Goal: Task Accomplishment & Management: Complete application form

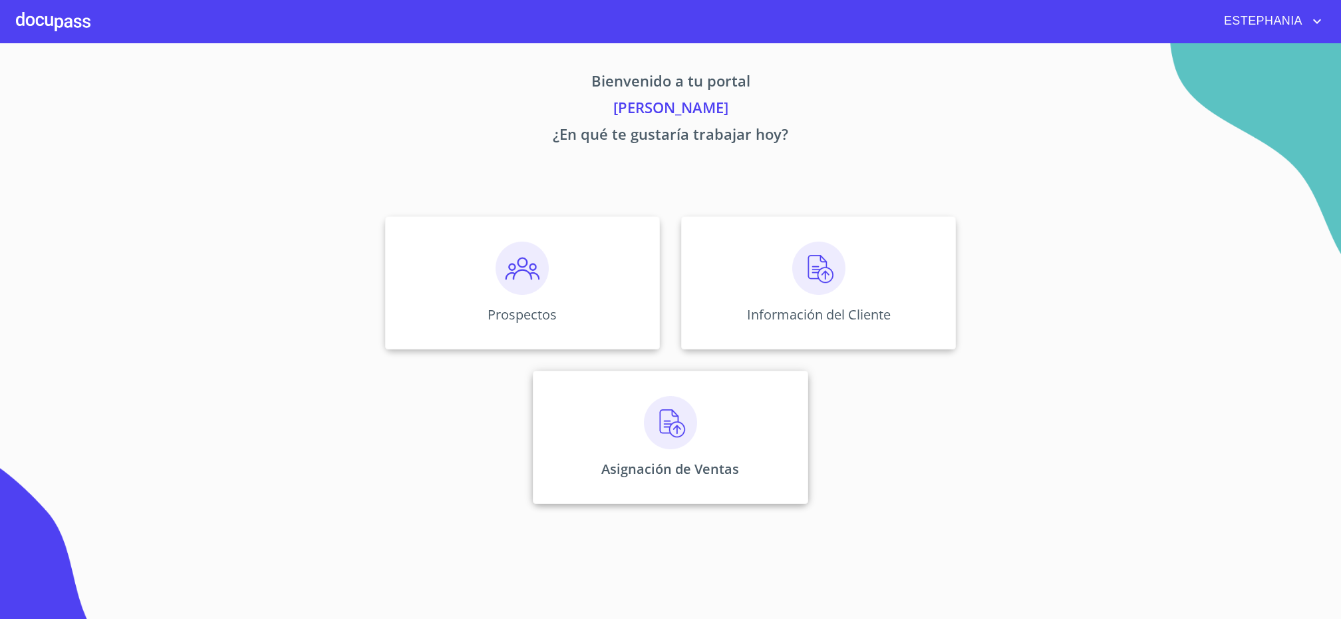
click at [718, 413] on div "Asignación de Ventas" at bounding box center [670, 437] width 275 height 133
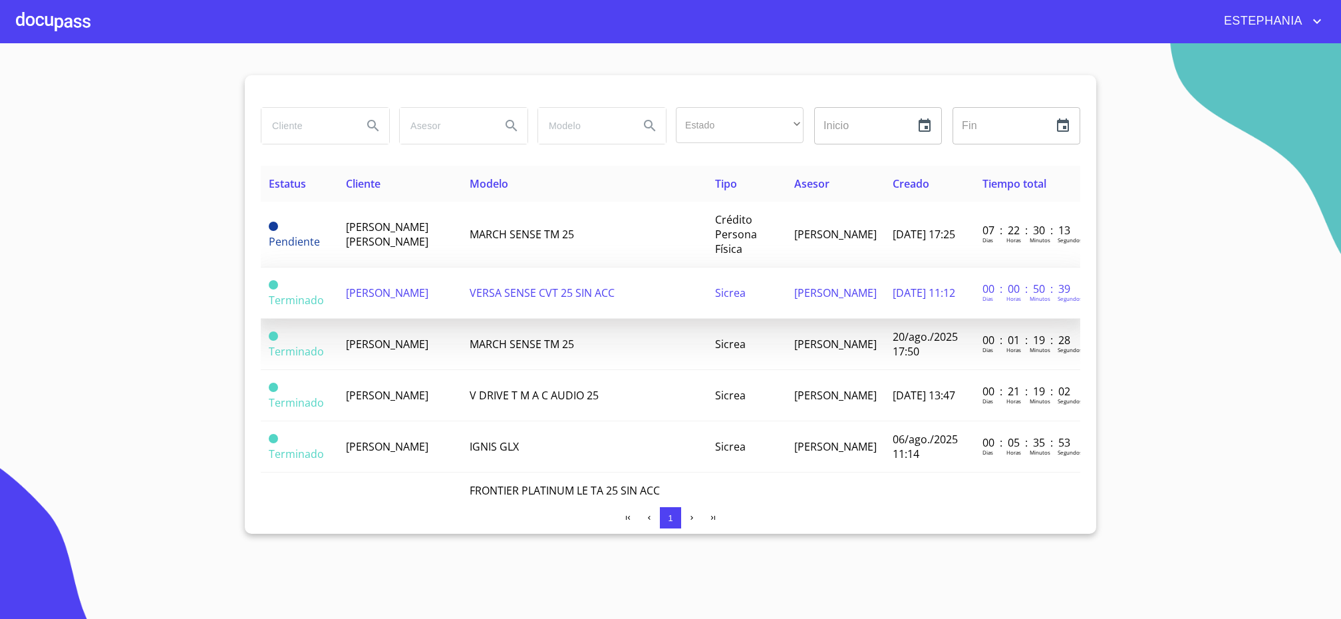
click at [395, 288] on span "[PERSON_NAME]" at bounding box center [387, 292] width 83 height 15
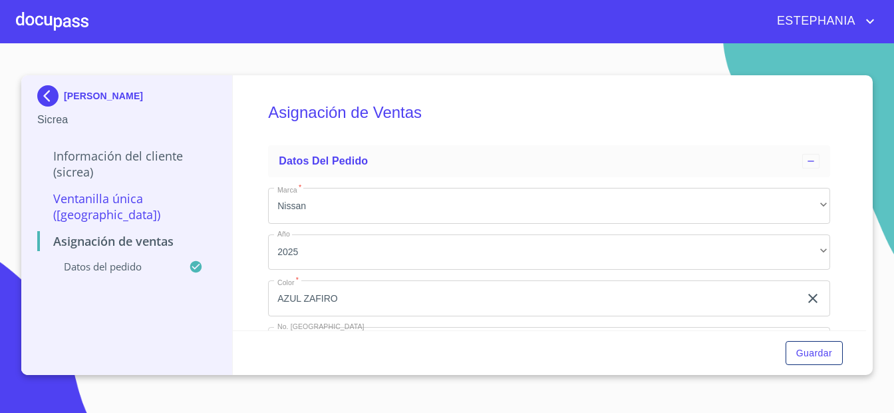
click at [95, 144] on div "Información del Cliente (Sicrea) Ventanilla Única (Sicrea) Asignación de Ventas…" at bounding box center [126, 211] width 179 height 146
click at [85, 160] on p "Información del Cliente (Sicrea)" at bounding box center [126, 164] width 179 height 32
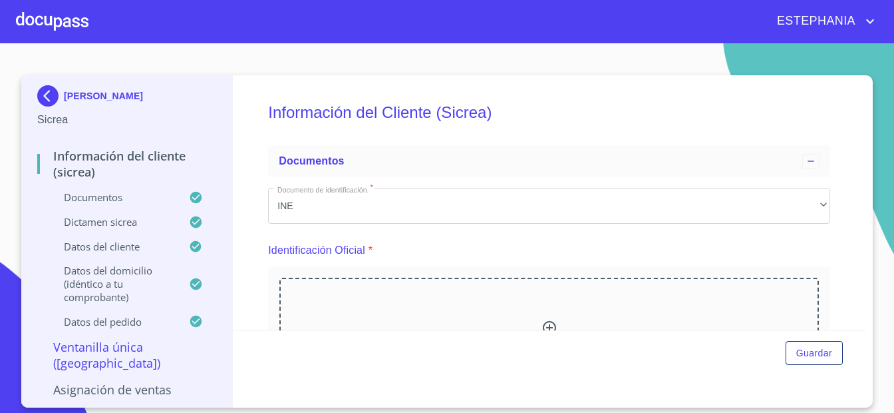
scroll to position [233, 0]
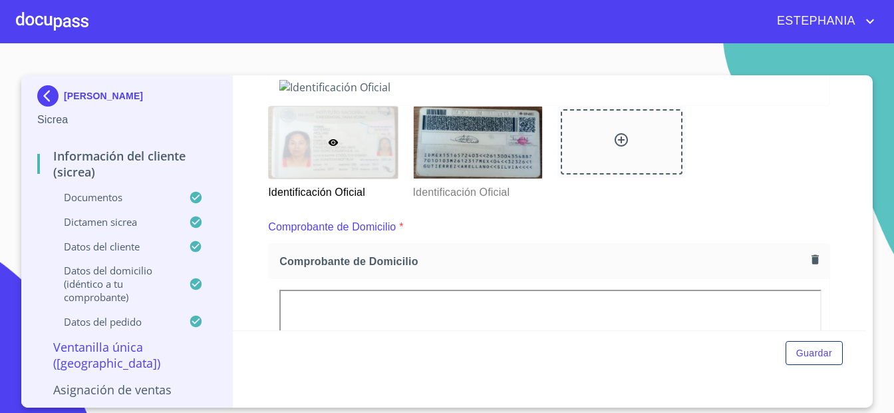
click at [508, 94] on img at bounding box center [549, 87] width 540 height 15
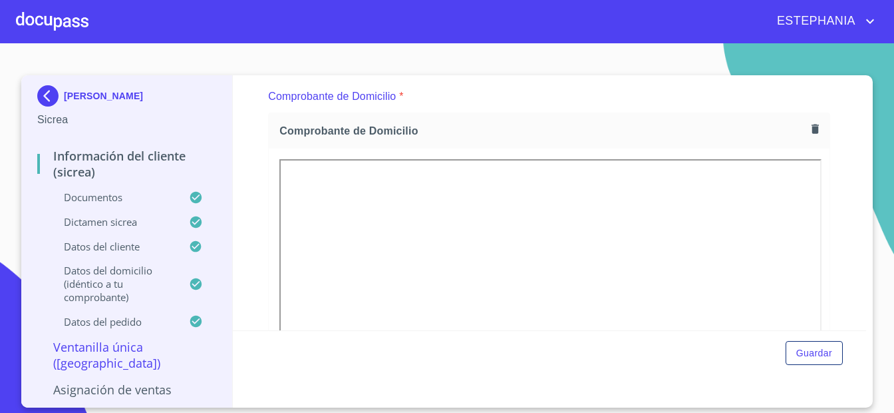
scroll to position [363, 0]
click at [494, 49] on div at bounding box center [478, 13] width 128 height 72
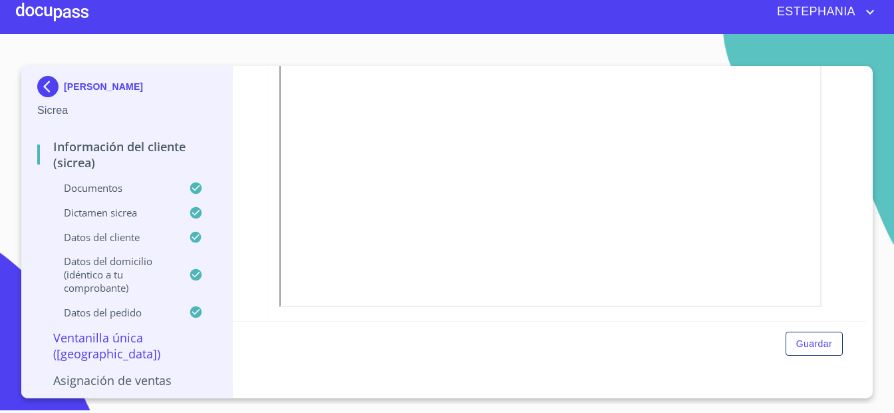
scroll to position [564, 0]
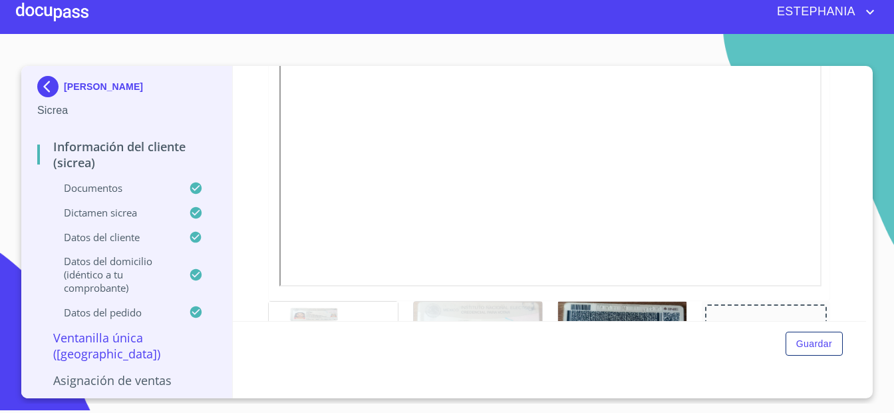
scroll to position [377, 0]
click at [523, 317] on div at bounding box center [478, 335] width 128 height 72
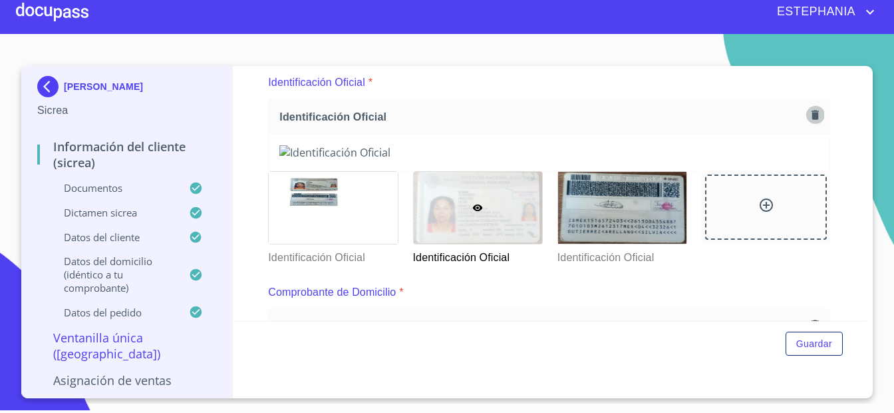
click at [814, 111] on icon "button" at bounding box center [815, 114] width 7 height 9
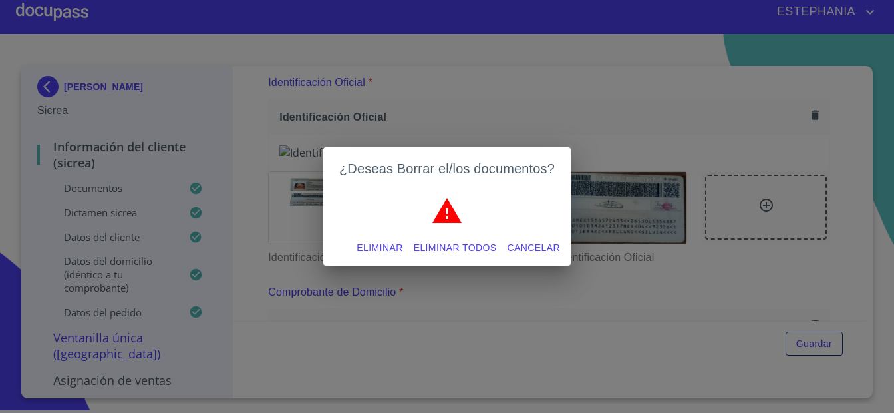
click at [425, 246] on span "Eliminar todos" at bounding box center [455, 248] width 83 height 17
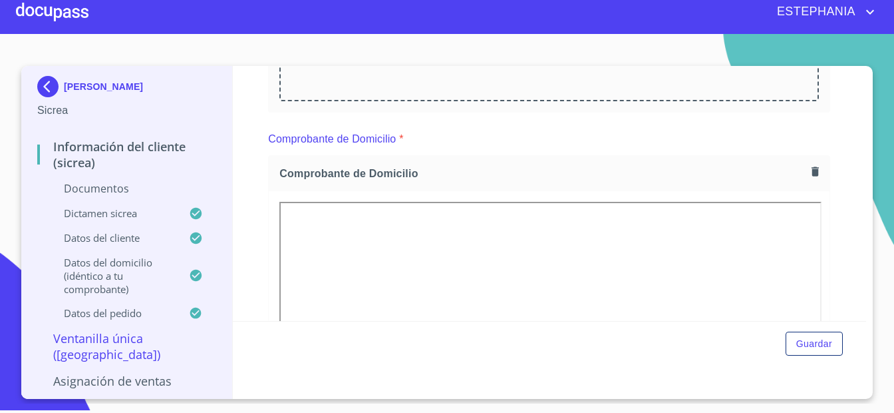
scroll to position [112, 0]
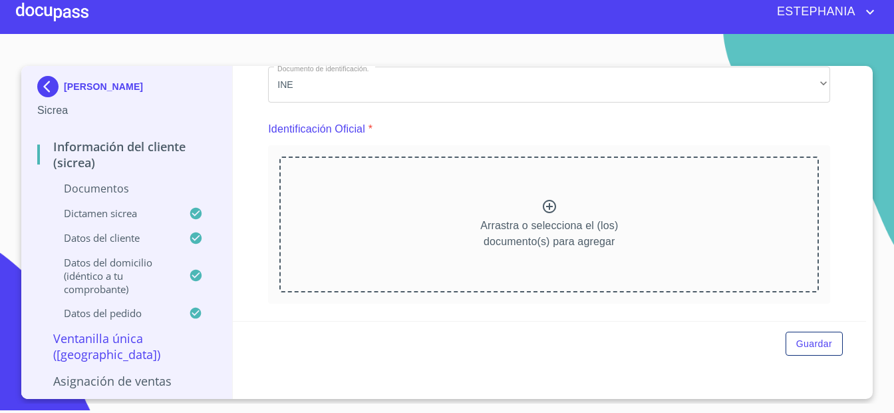
click at [555, 218] on p "Arrastra o selecciona el (los) documento(s) para agregar" at bounding box center [549, 234] width 138 height 32
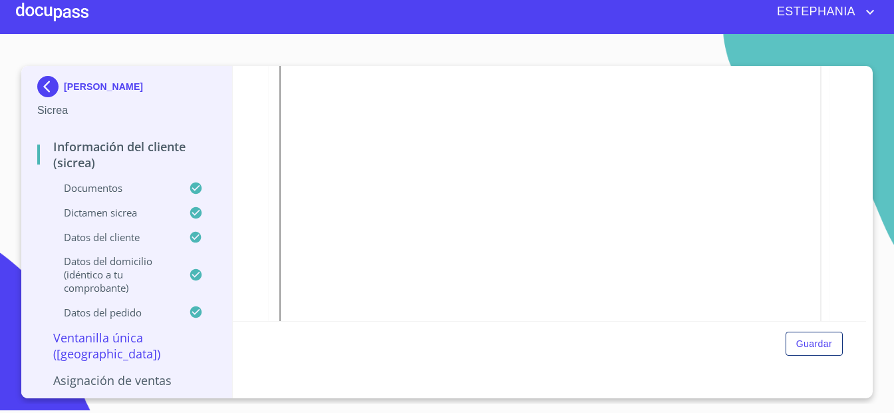
scroll to position [277, 0]
click at [834, 341] on button "Guardar" at bounding box center [814, 343] width 57 height 25
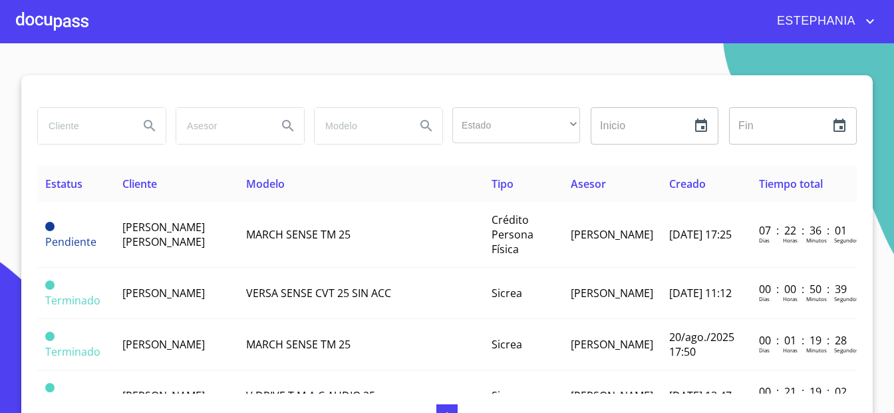
click at [67, 24] on div at bounding box center [52, 21] width 73 height 43
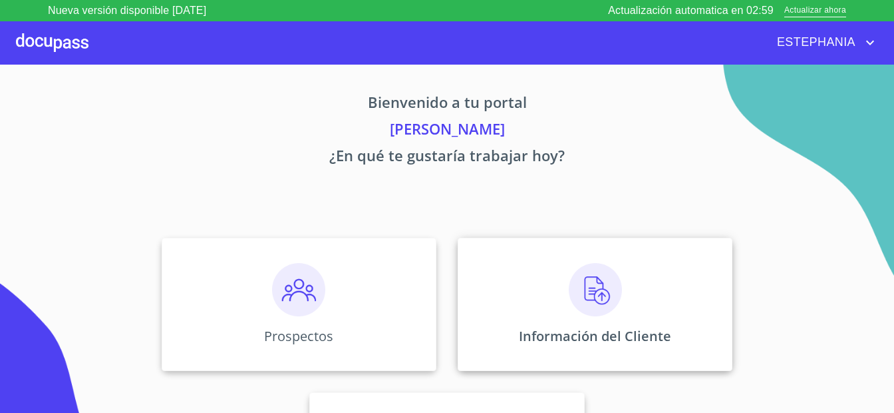
scroll to position [100, 0]
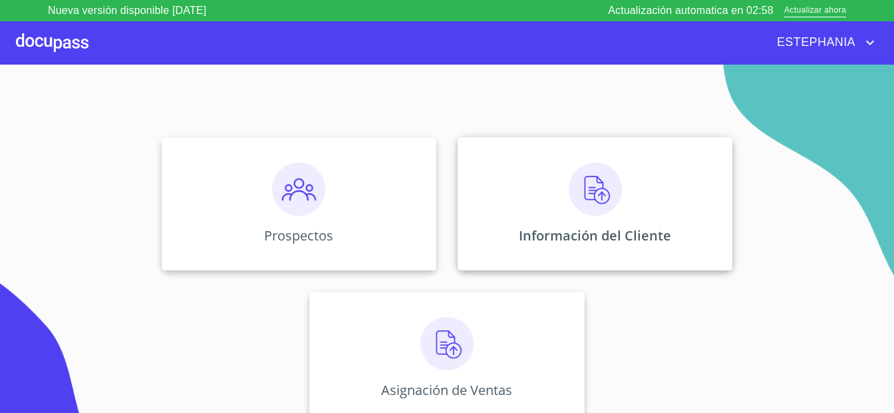
click at [470, 315] on div "Asignación de Ventas" at bounding box center [446, 357] width 275 height 133
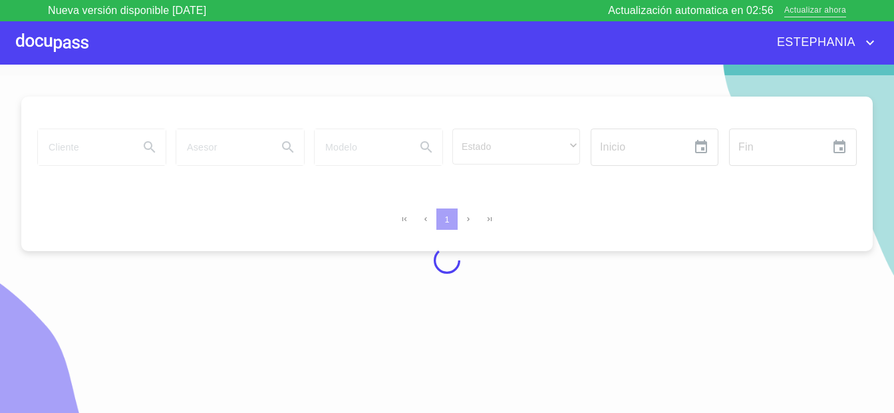
click at [838, 13] on span "Actualizar ahora" at bounding box center [816, 11] width 62 height 14
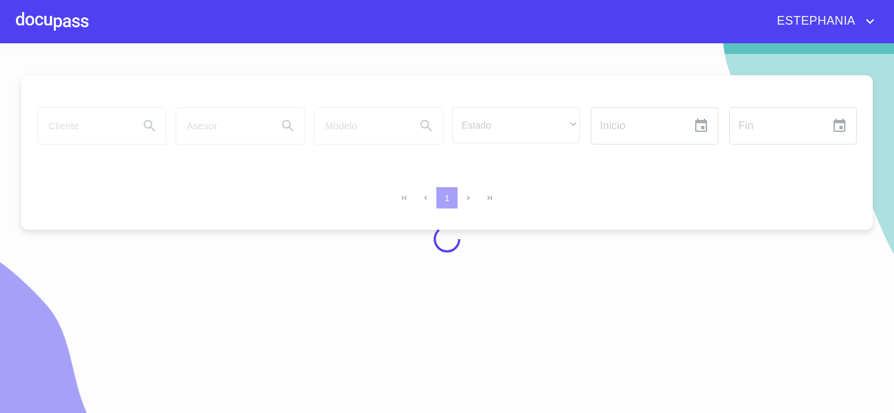
scroll to position [15, 0]
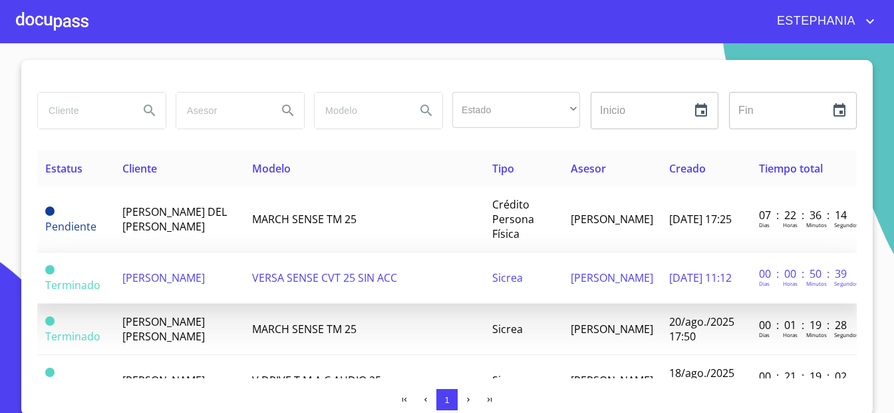
click at [228, 268] on td "[PERSON_NAME]" at bounding box center [179, 277] width 130 height 51
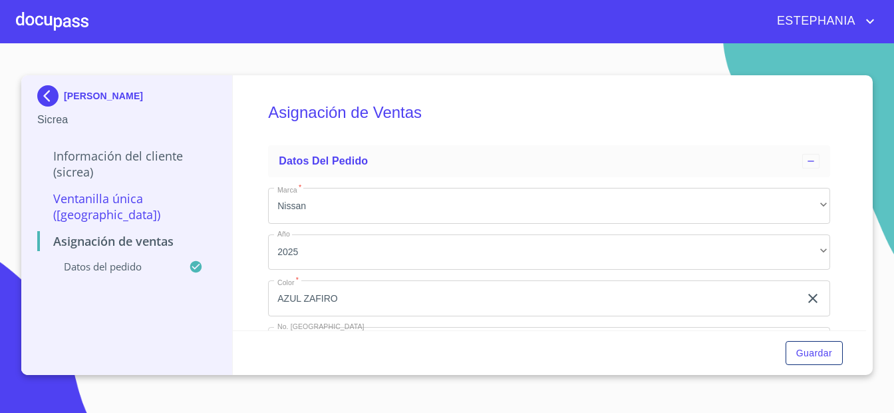
scroll to position [104, 0]
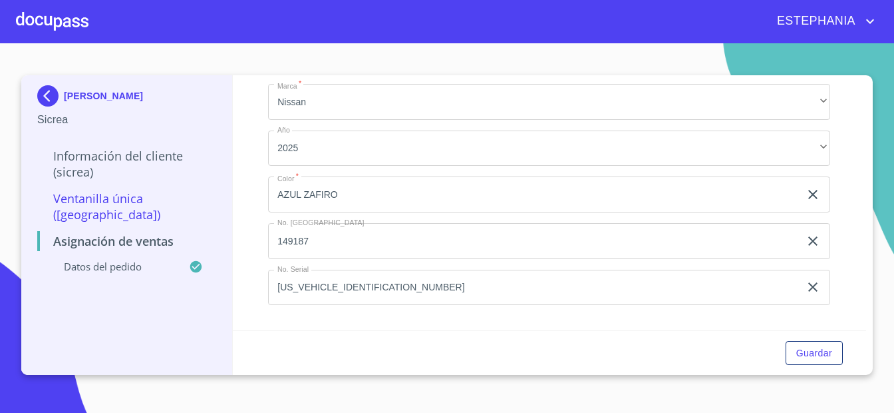
click at [141, 148] on p "Información del Cliente (Sicrea)" at bounding box center [126, 164] width 179 height 32
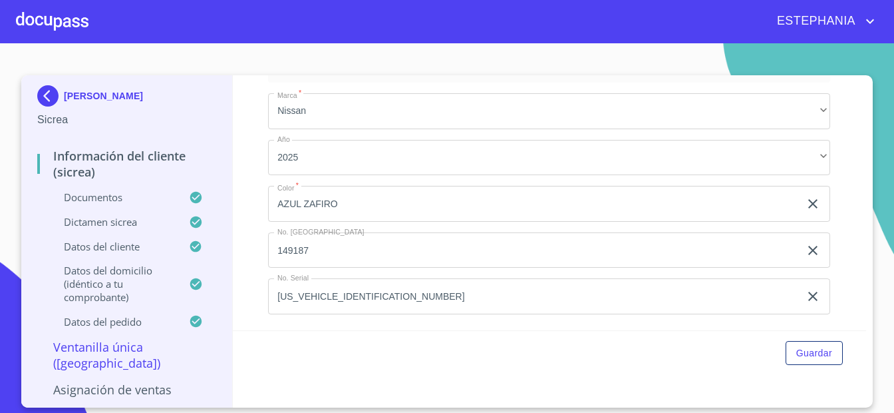
click at [148, 203] on p "Documentos" at bounding box center [113, 196] width 152 height 13
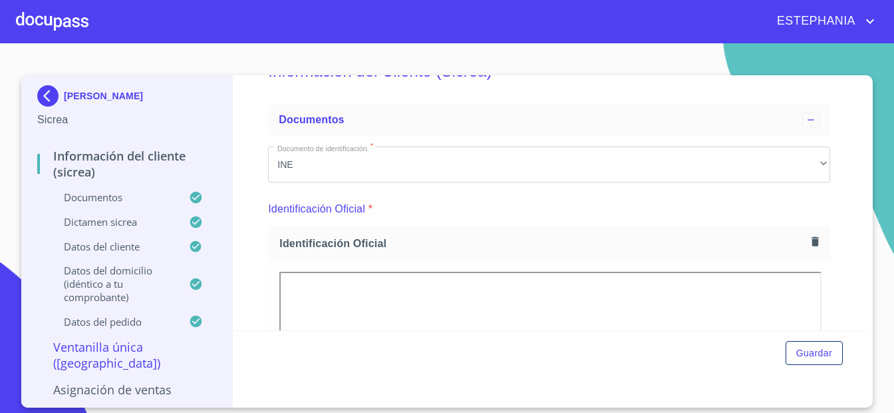
scroll to position [0, 0]
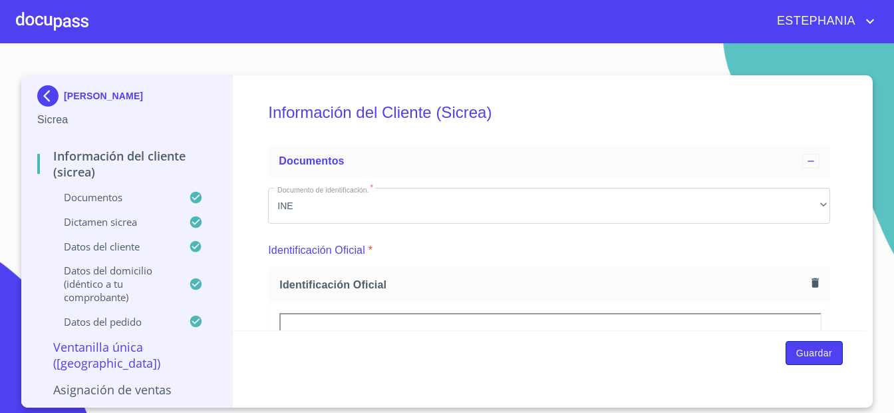
click at [816, 357] on span "Guardar" at bounding box center [814, 353] width 36 height 17
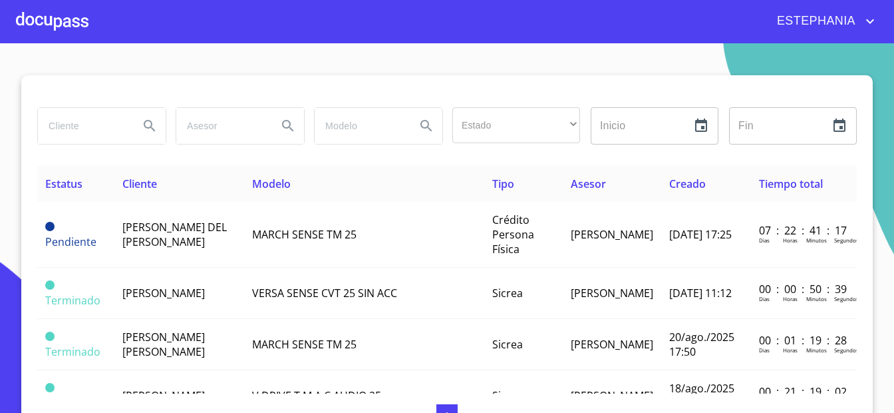
click at [657, 86] on div at bounding box center [447, 91] width 820 height 32
